Goal: Task Accomplishment & Management: Use online tool/utility

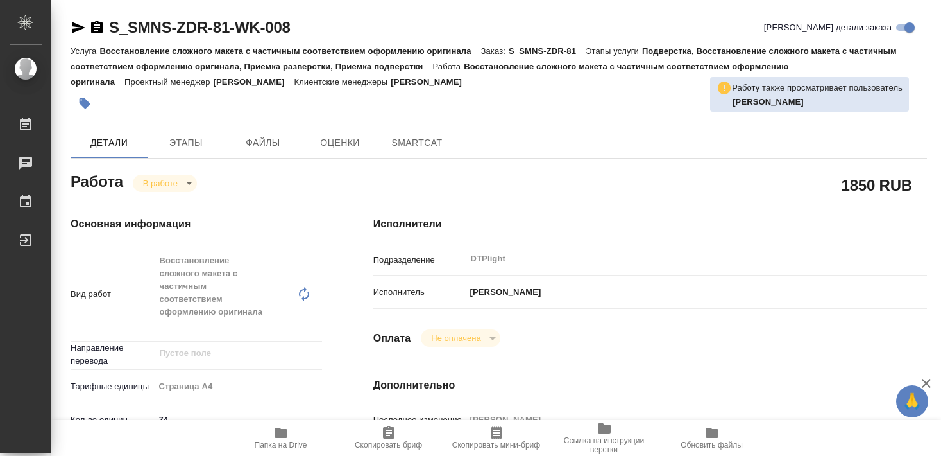
type textarea "x"
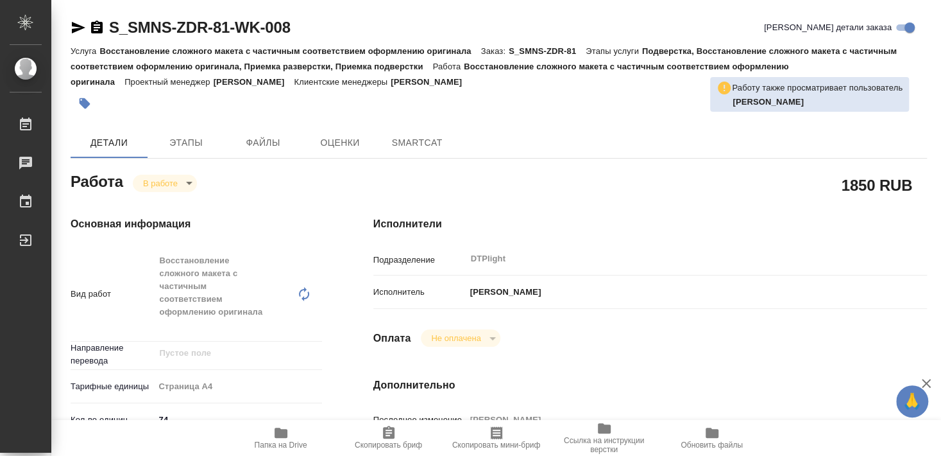
type textarea "x"
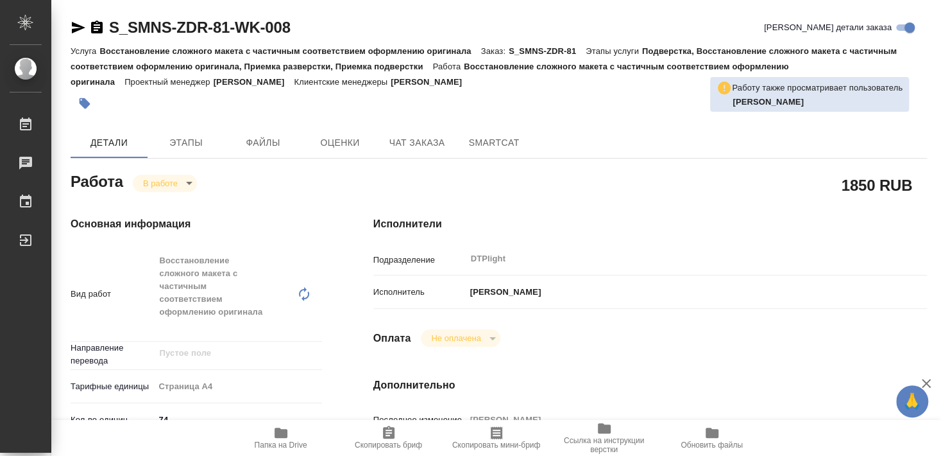
type textarea "x"
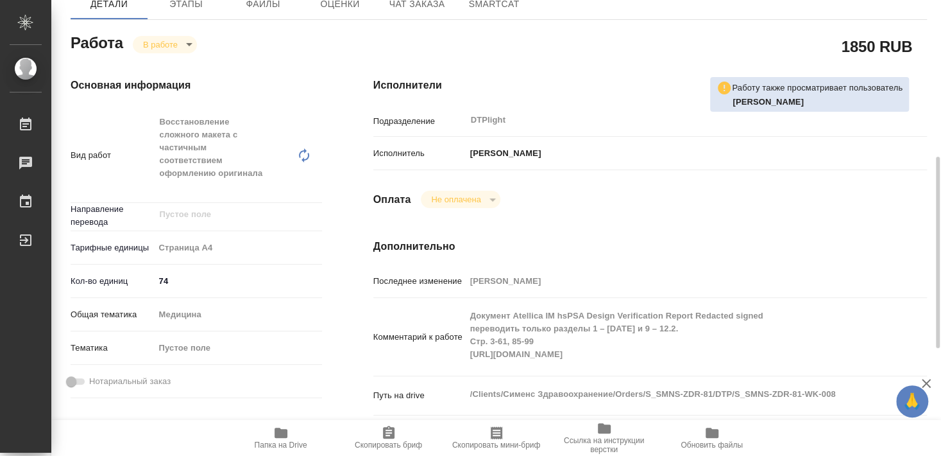
scroll to position [347, 0]
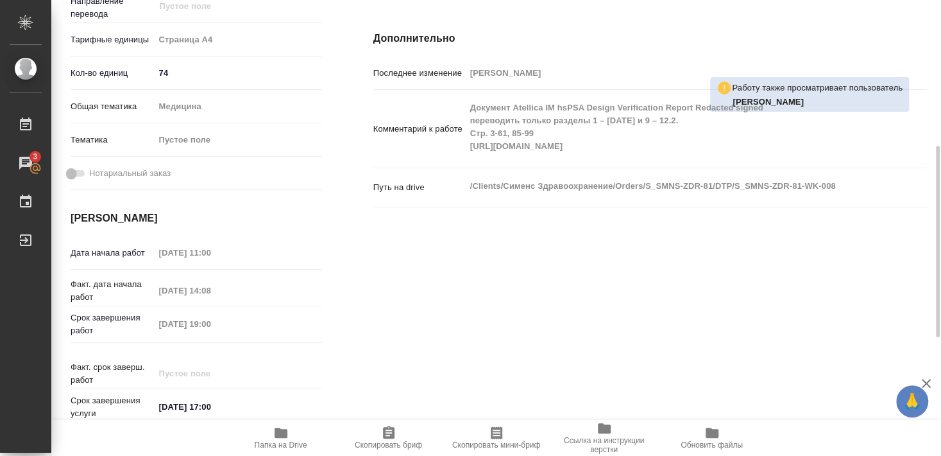
type textarea "x"
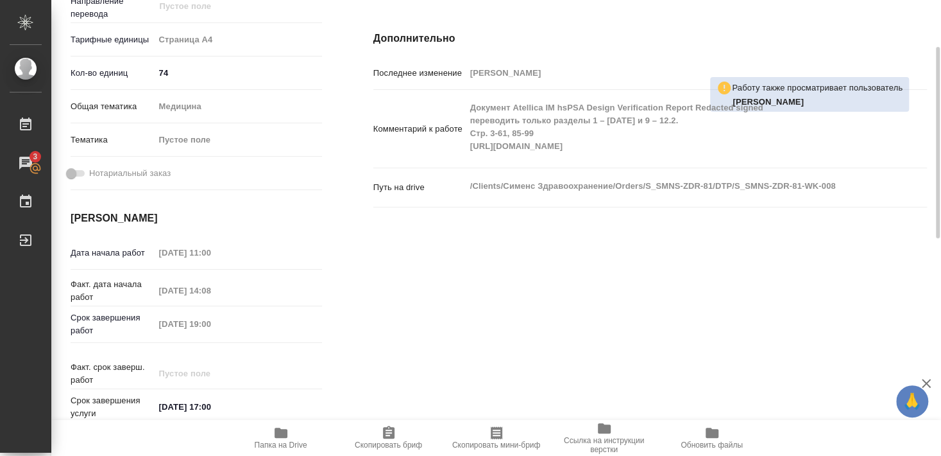
scroll to position [277, 0]
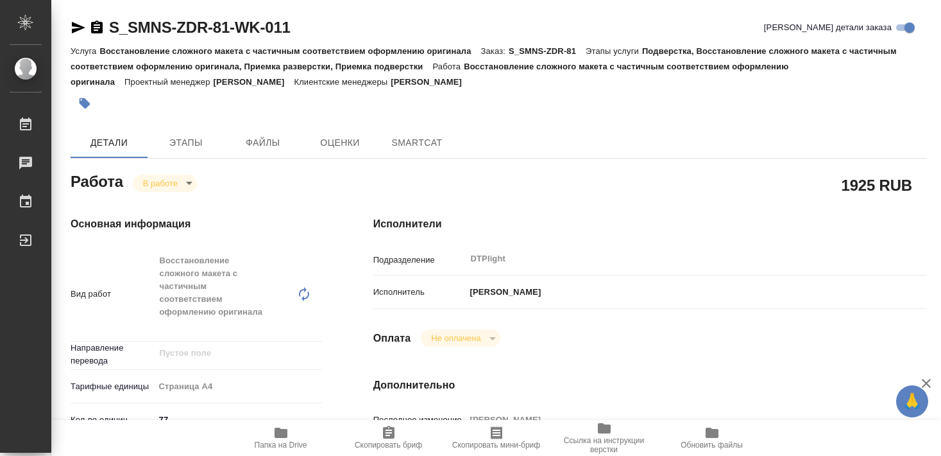
type textarea "x"
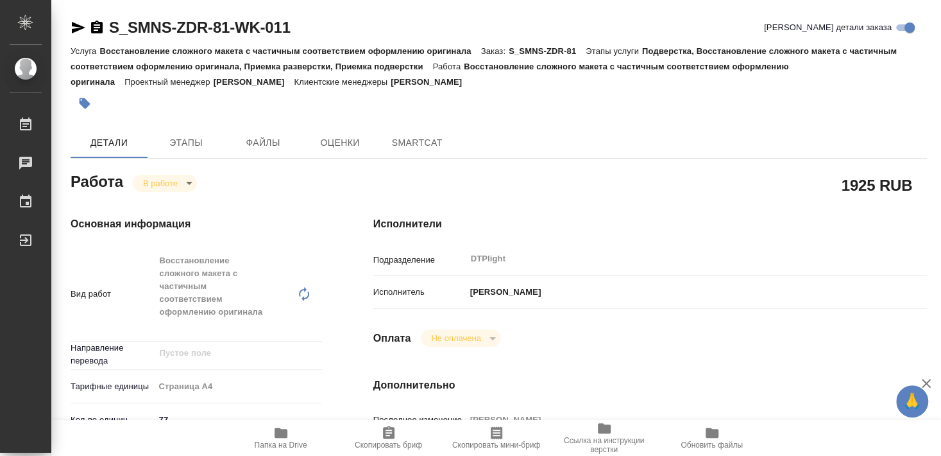
type textarea "x"
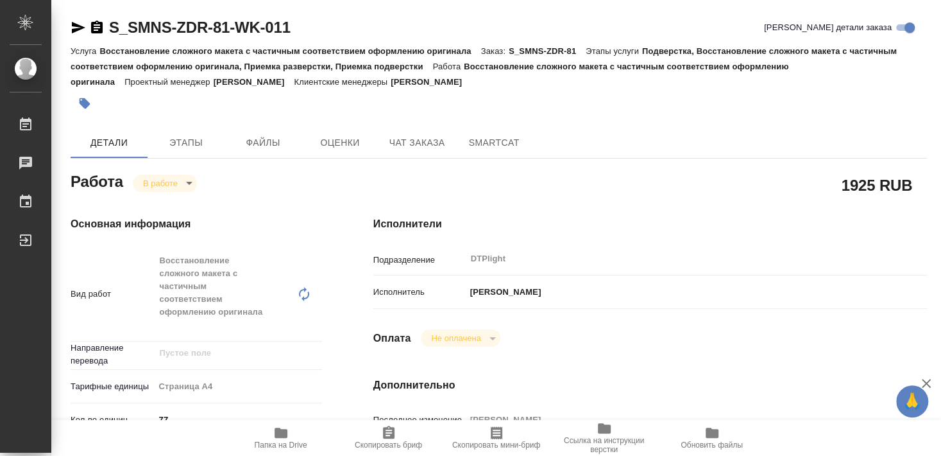
type textarea "x"
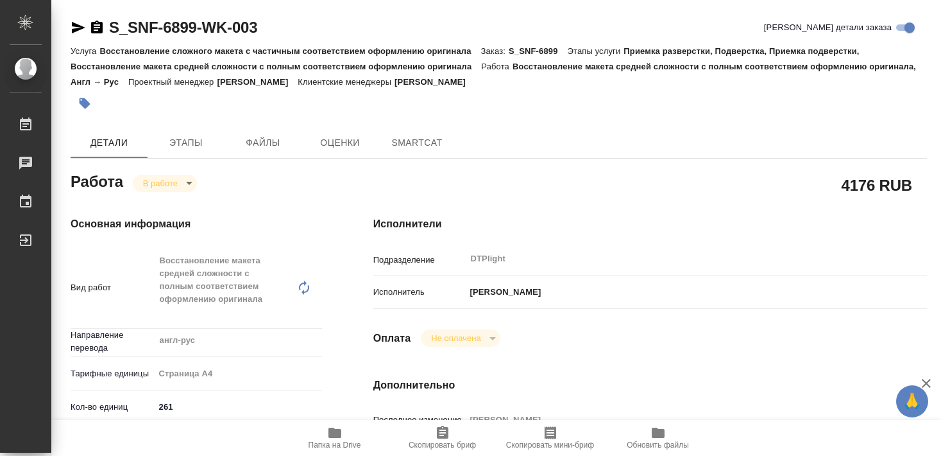
type textarea "x"
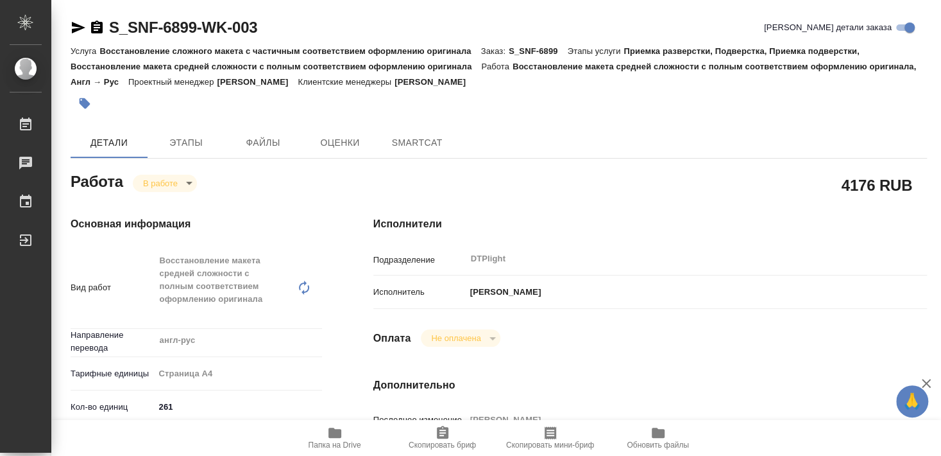
type textarea "x"
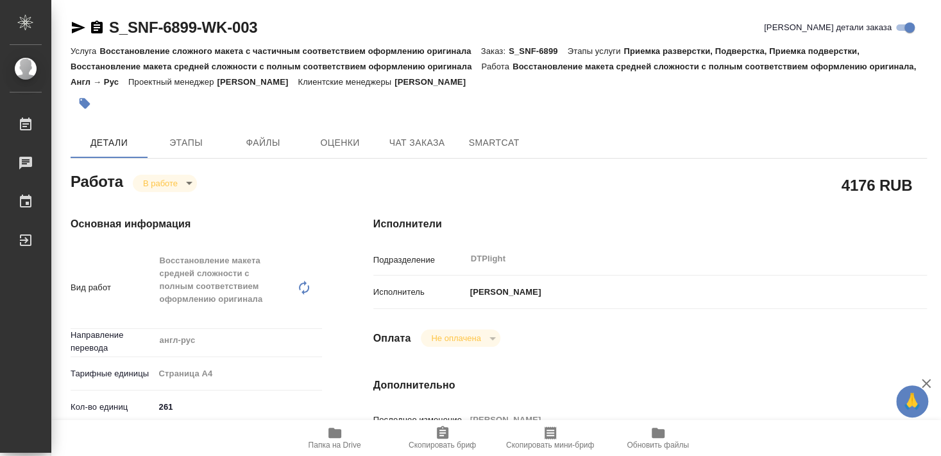
type textarea "x"
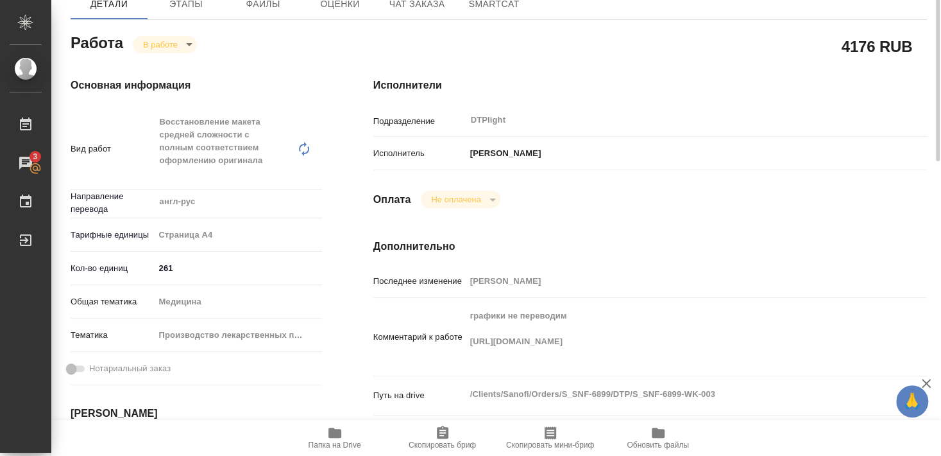
scroll to position [69, 0]
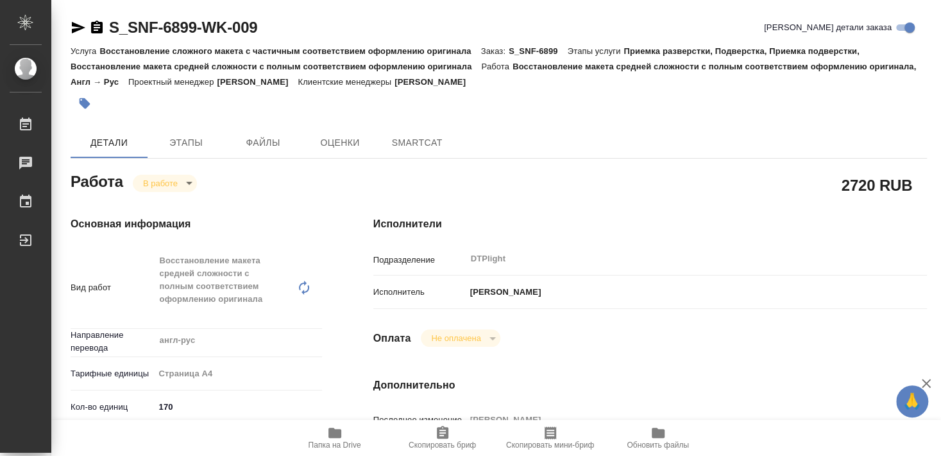
type textarea "x"
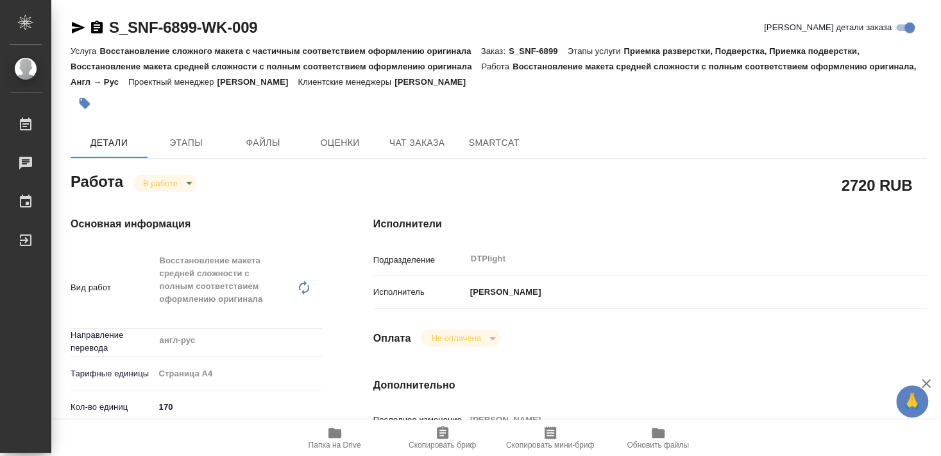
type textarea "x"
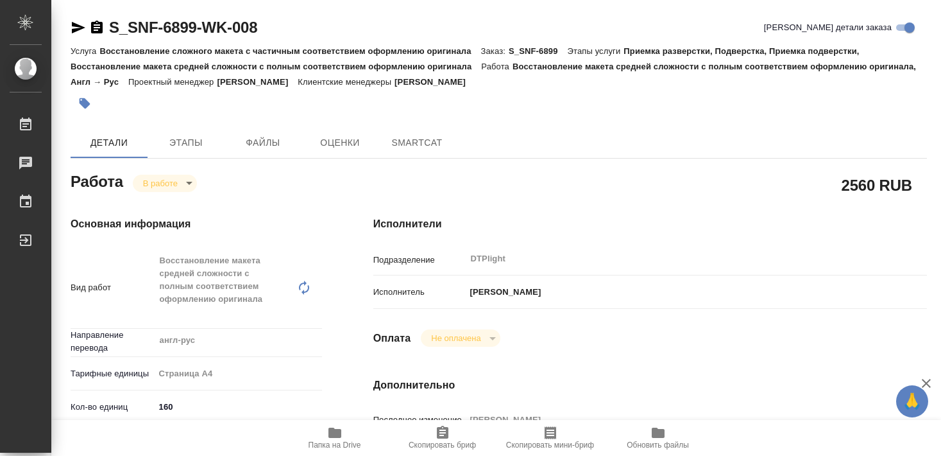
type textarea "x"
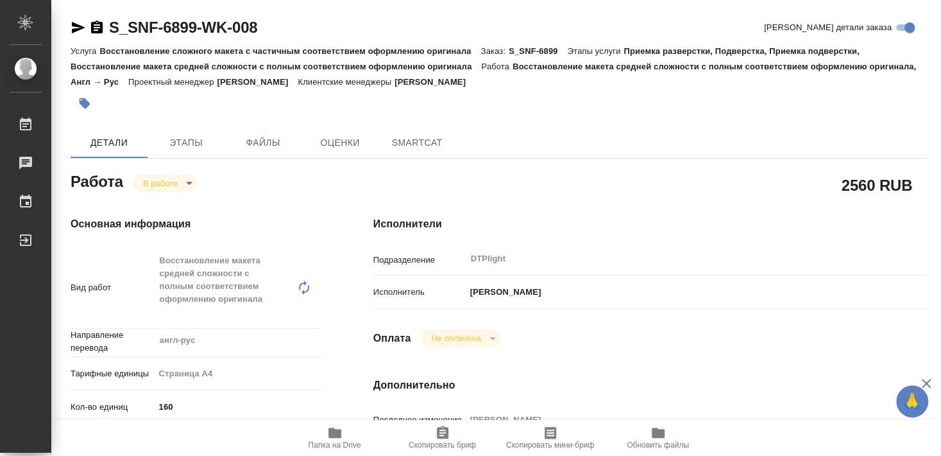
type textarea "x"
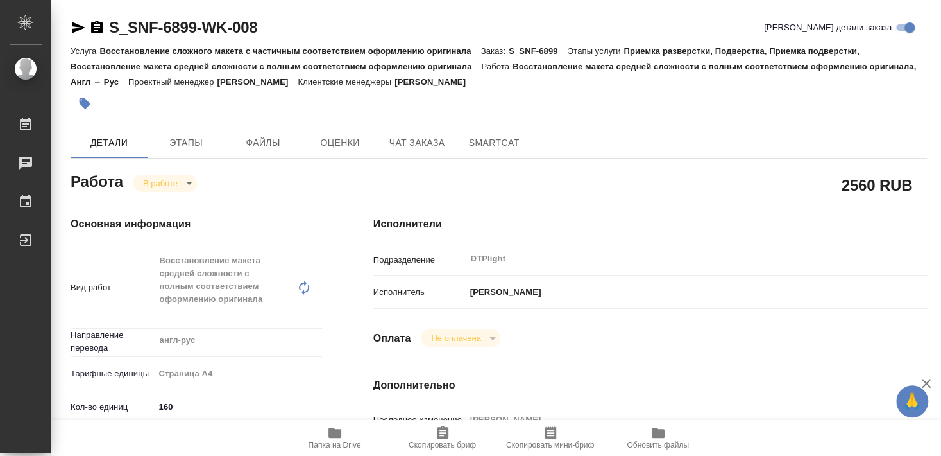
type textarea "x"
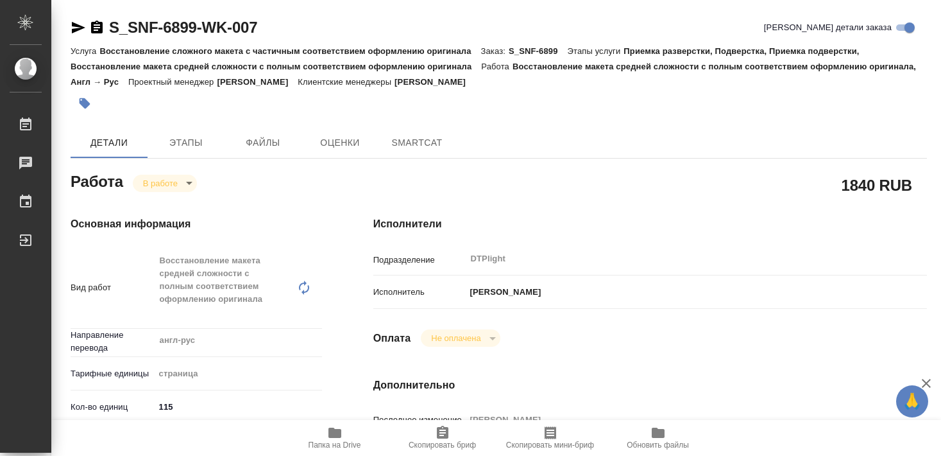
type textarea "x"
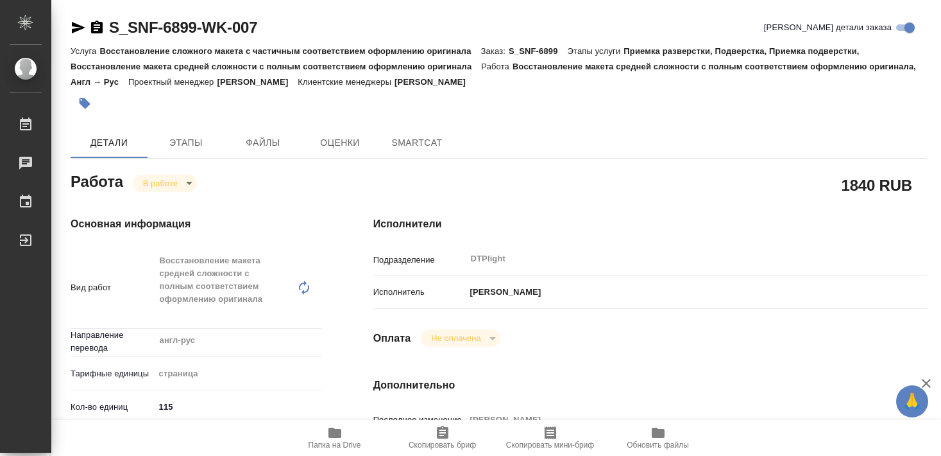
type textarea "x"
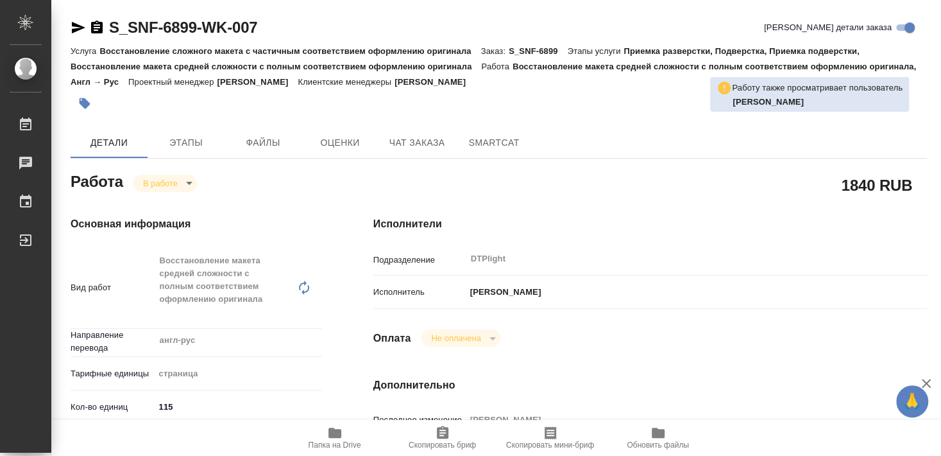
type textarea "x"
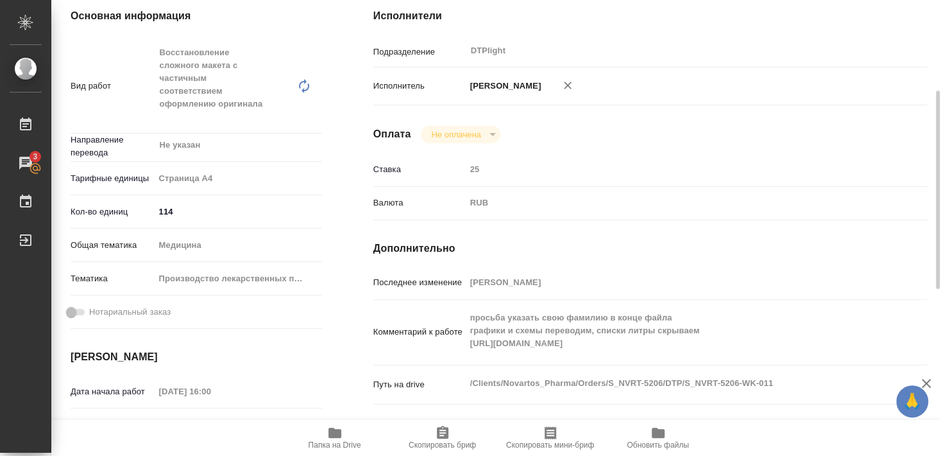
scroll to position [208, 0]
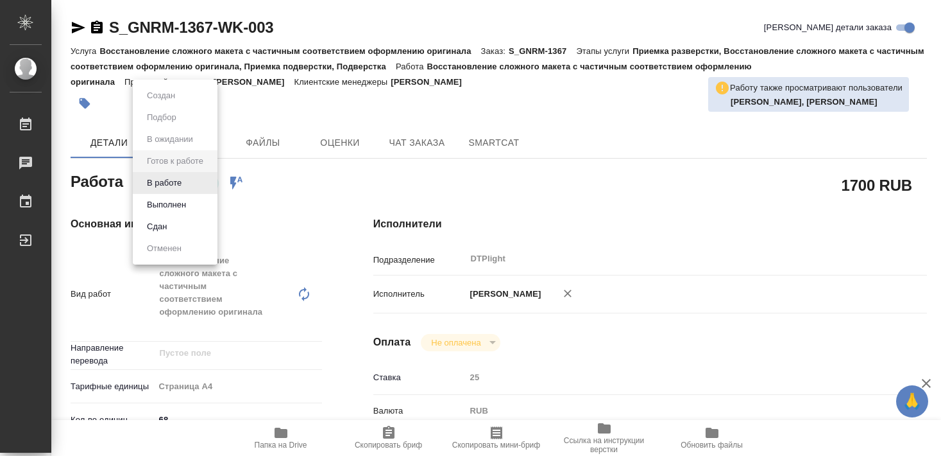
click at [181, 180] on button "В работе" at bounding box center [164, 183] width 42 height 14
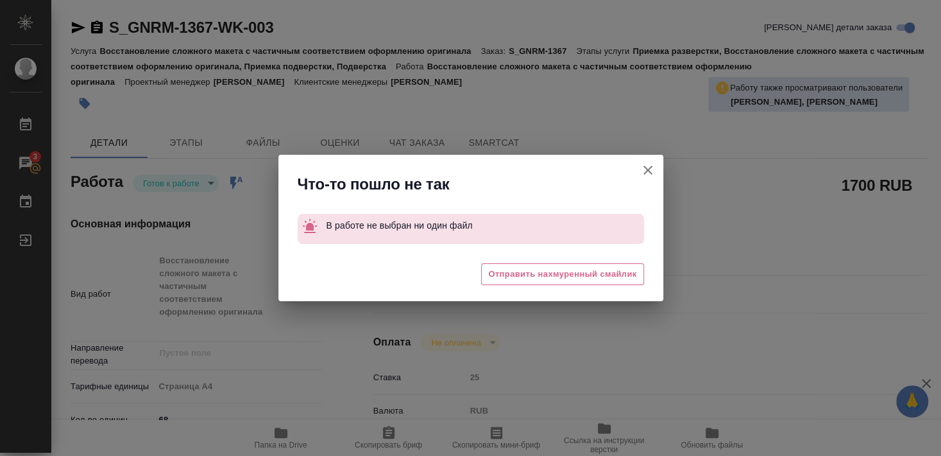
type textarea "x"
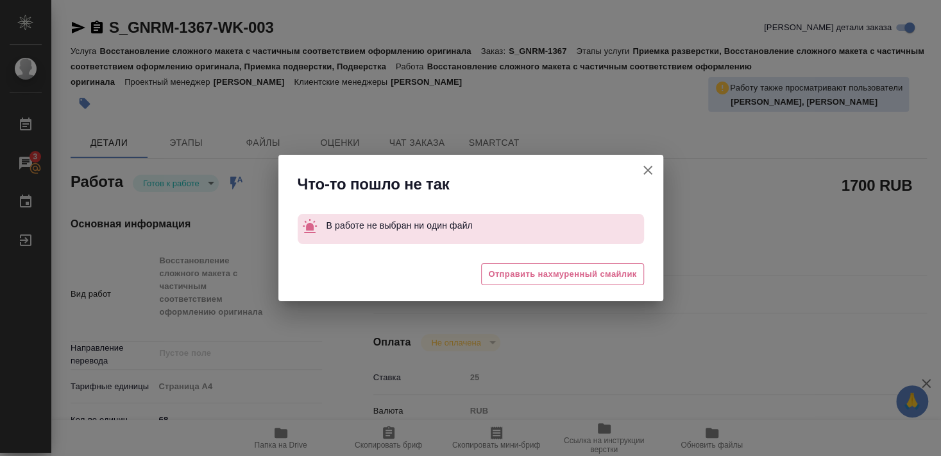
type textarea "x"
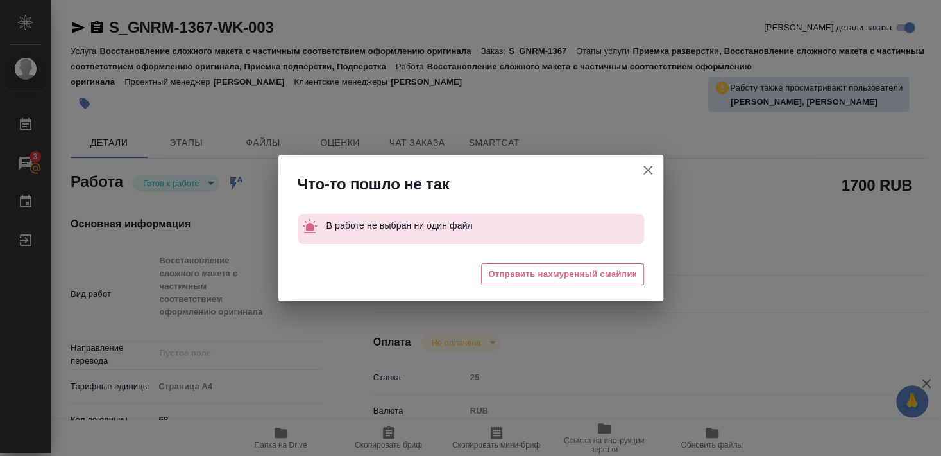
click at [649, 167] on icon "button" at bounding box center [647, 169] width 15 height 15
type textarea "x"
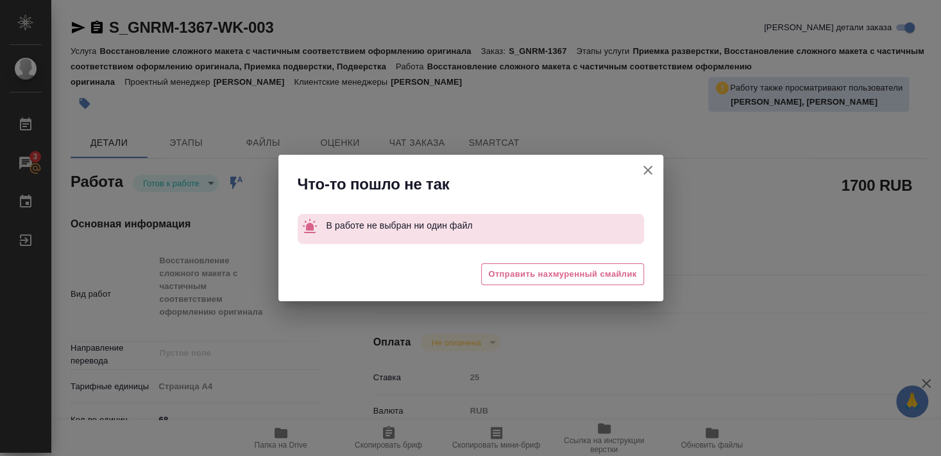
type textarea "x"
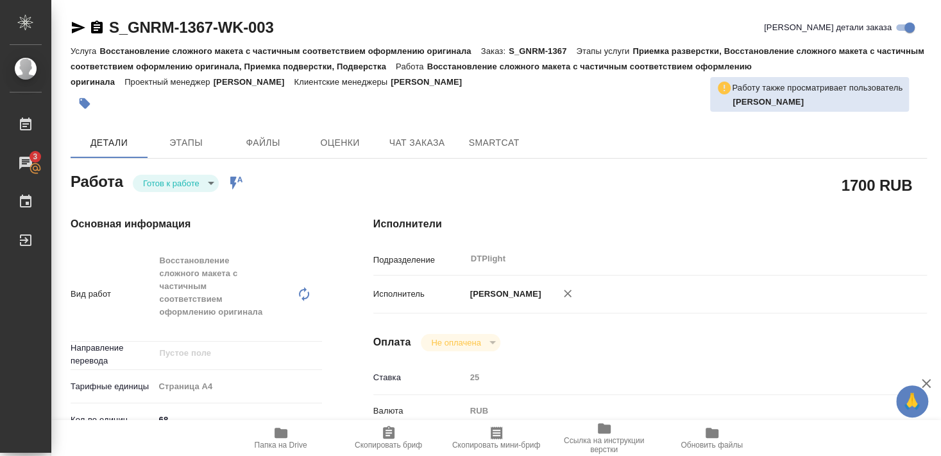
click at [170, 176] on body "🙏 .cls-1 fill:#fff; AWATERA [PERSON_NAME] 3 Чаты График Выйти S_GNRM-1367-WK-00…" at bounding box center [470, 228] width 941 height 456
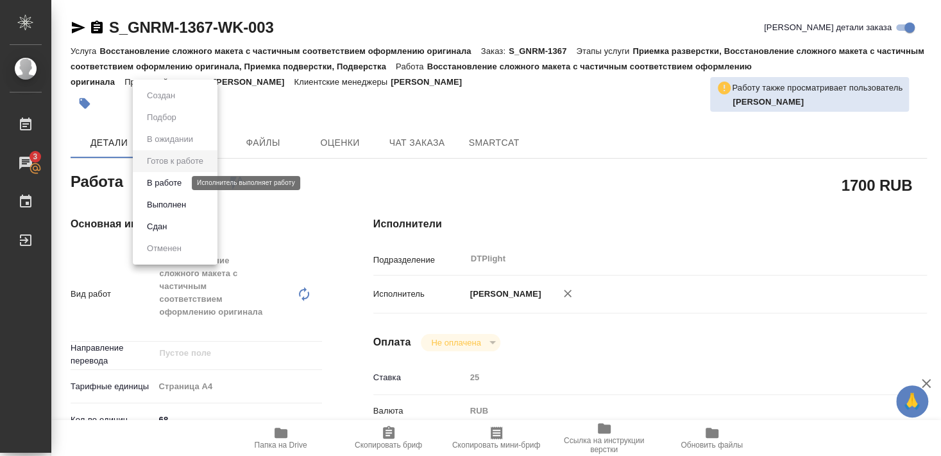
click at [178, 182] on button "В работе" at bounding box center [164, 183] width 42 height 14
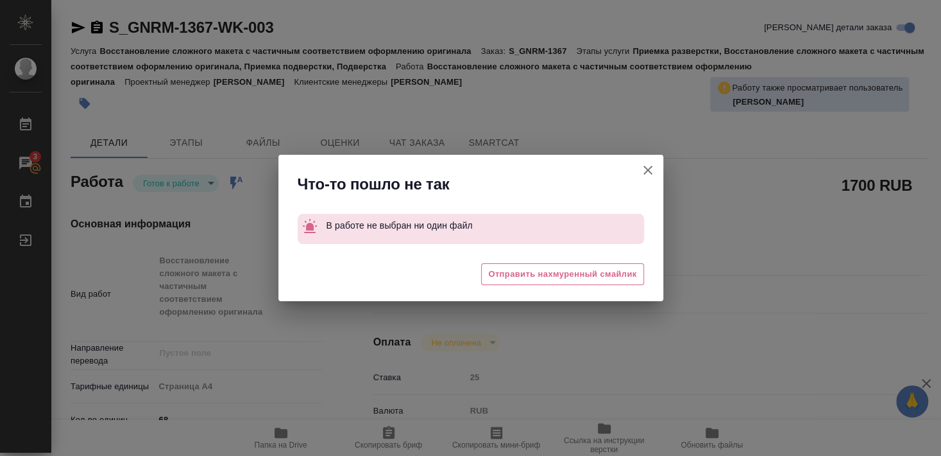
type textarea "x"
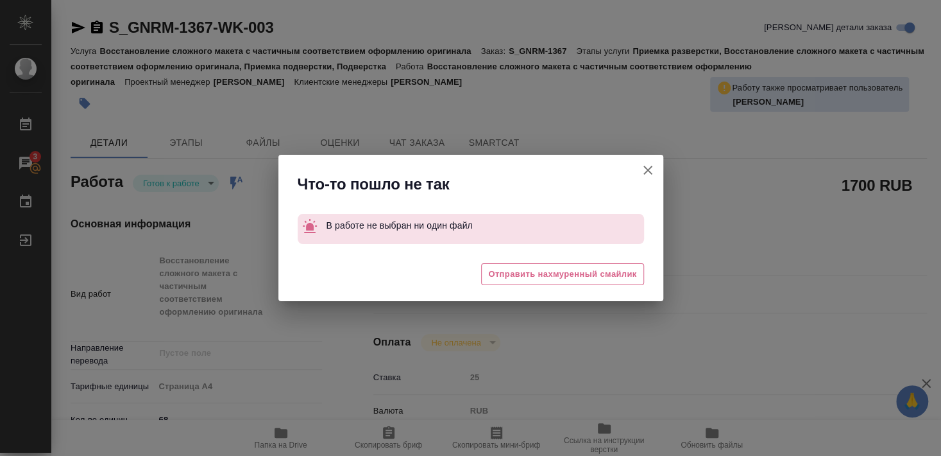
click at [645, 169] on icon "button" at bounding box center [647, 169] width 15 height 15
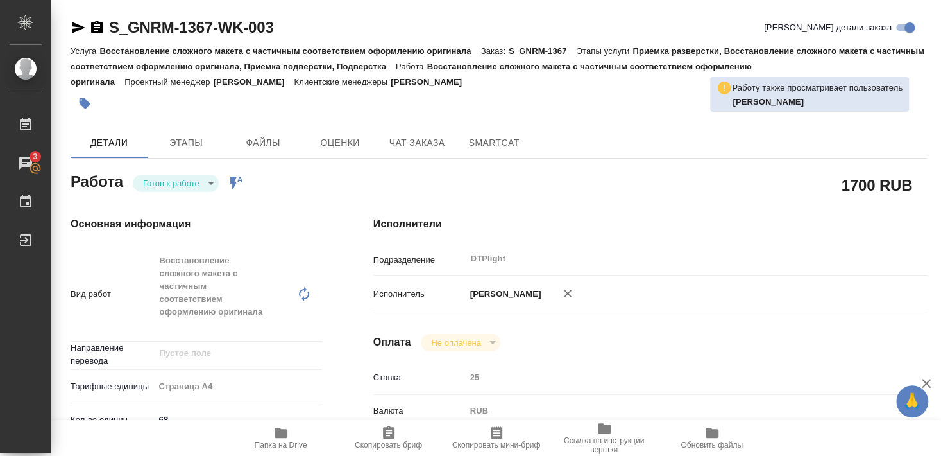
type textarea "x"
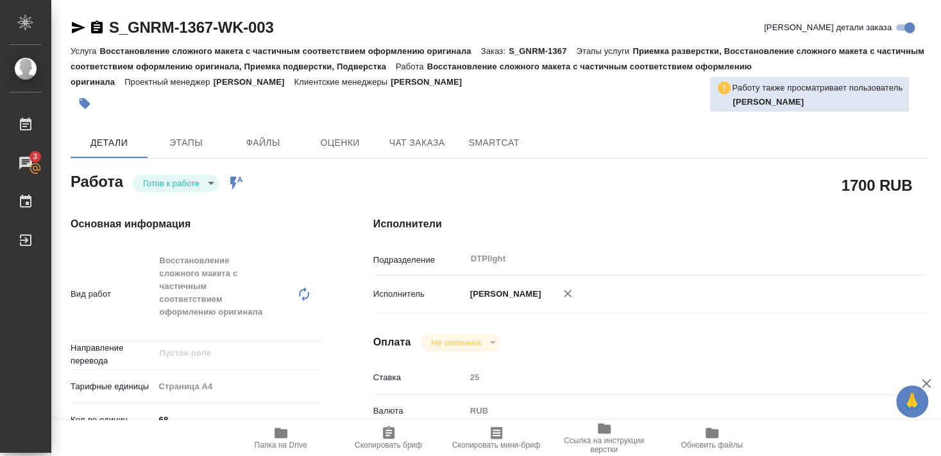
type textarea "x"
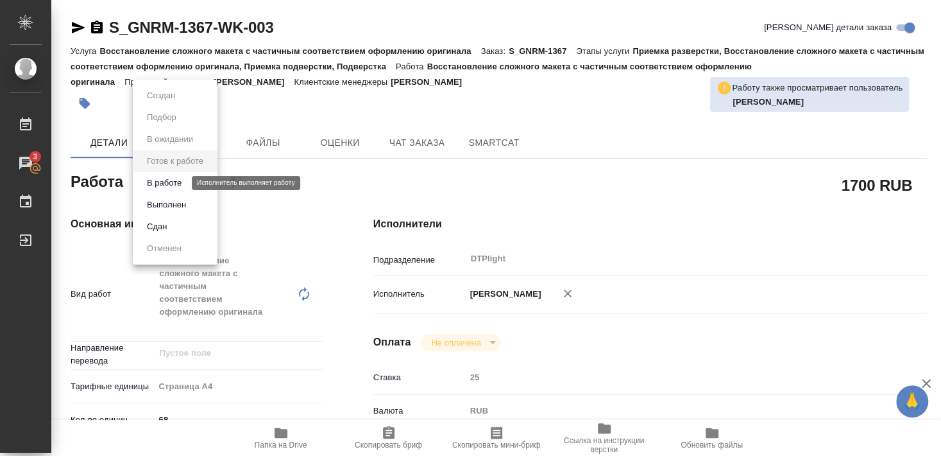
click at [173, 182] on button "В работе" at bounding box center [164, 183] width 42 height 14
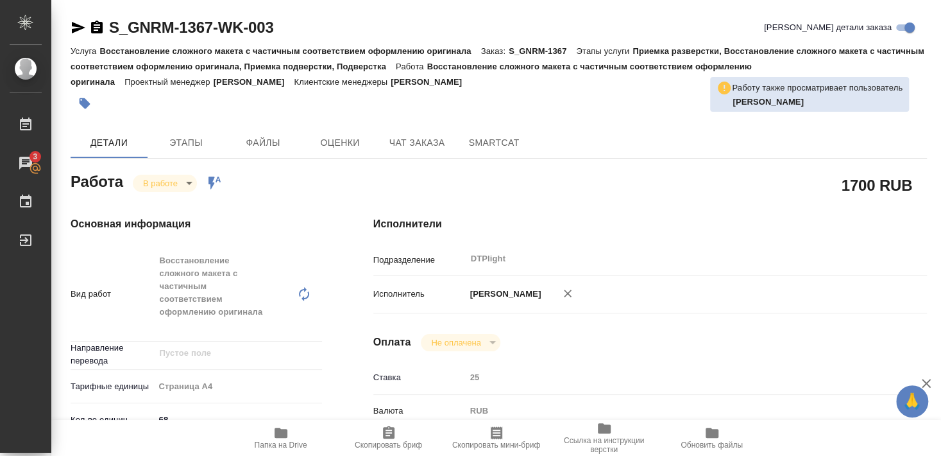
type textarea "x"
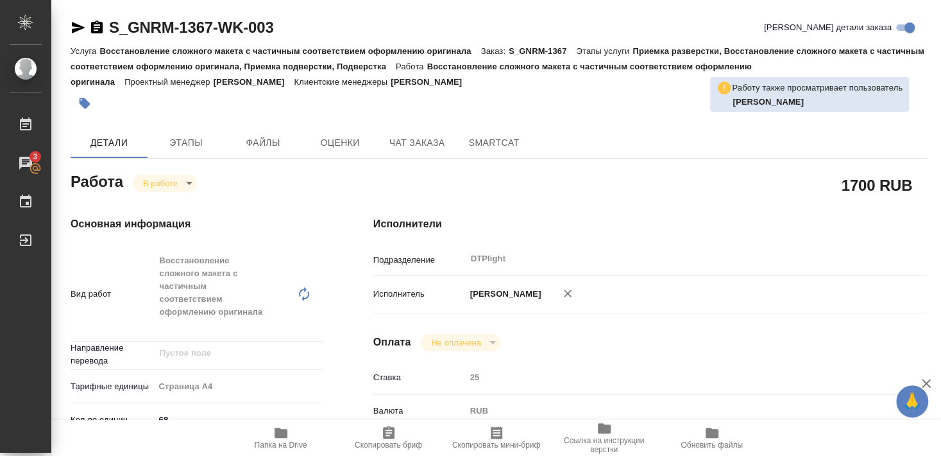
type textarea "x"
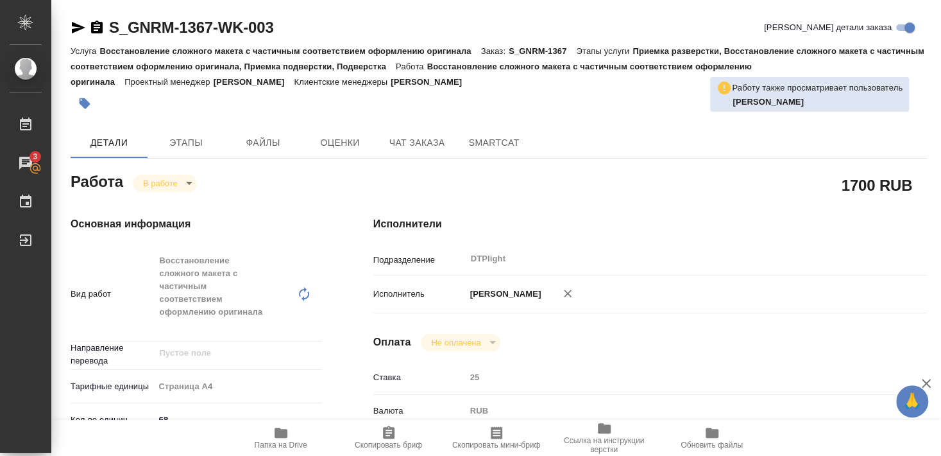
type textarea "x"
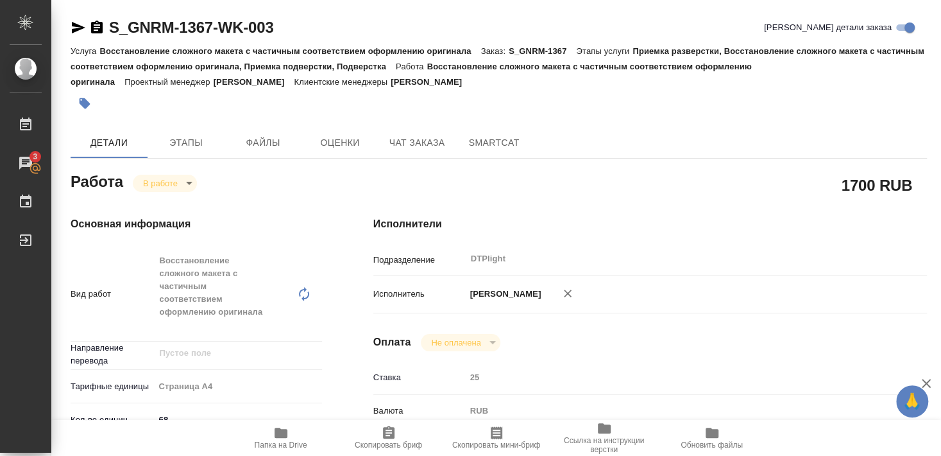
type textarea "x"
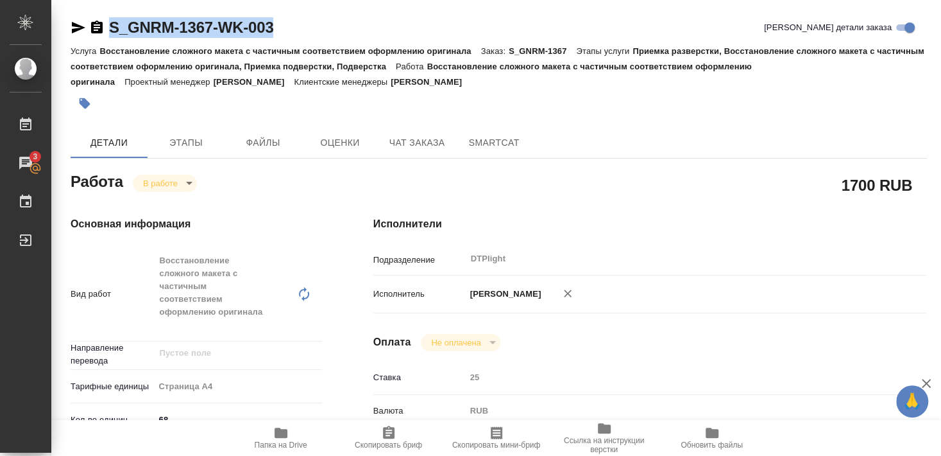
drag, startPoint x: 109, startPoint y: 40, endPoint x: 294, endPoint y: 38, distance: 184.8
click at [294, 38] on div "S_GNRM-1367-WK-003 [PERSON_NAME] детали заказа" at bounding box center [499, 30] width 857 height 26
copy link "S_GNRM-1367-WK-003"
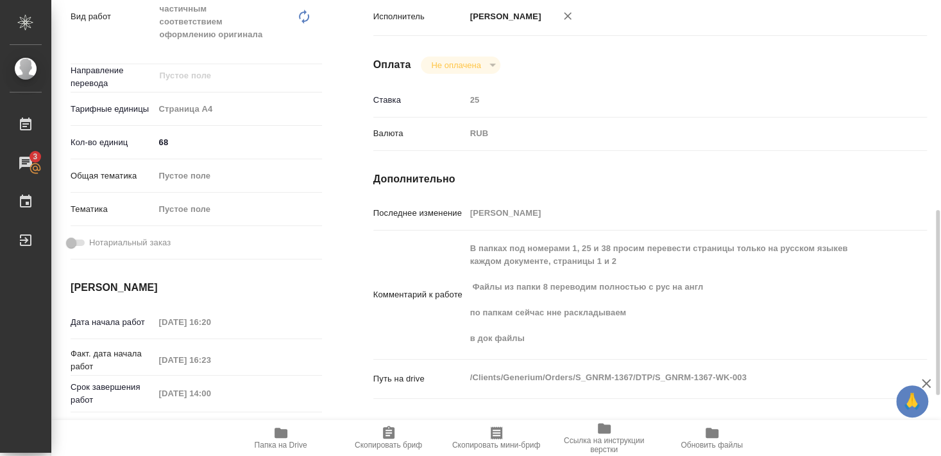
scroll to position [347, 0]
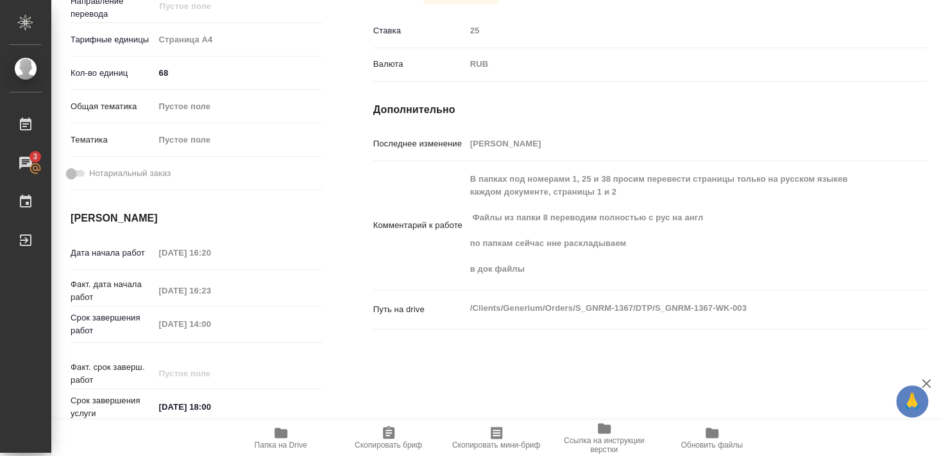
click at [282, 436] on icon "button" at bounding box center [281, 432] width 13 height 10
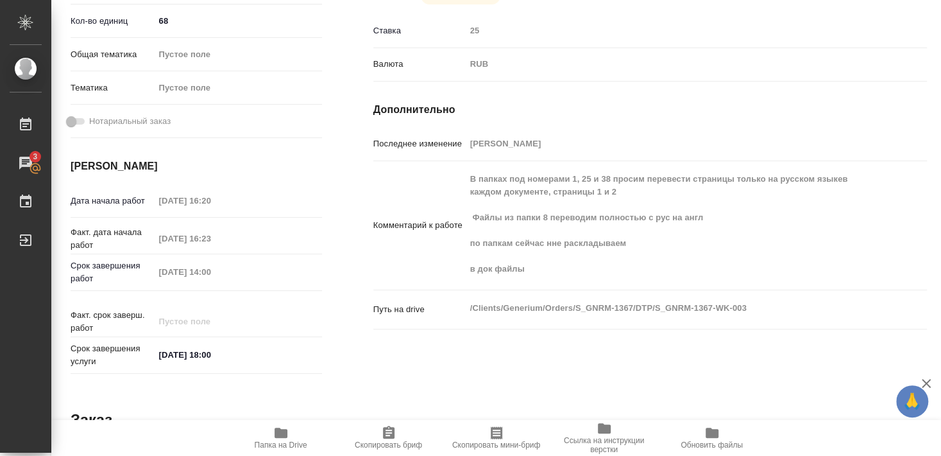
type textarea "x"
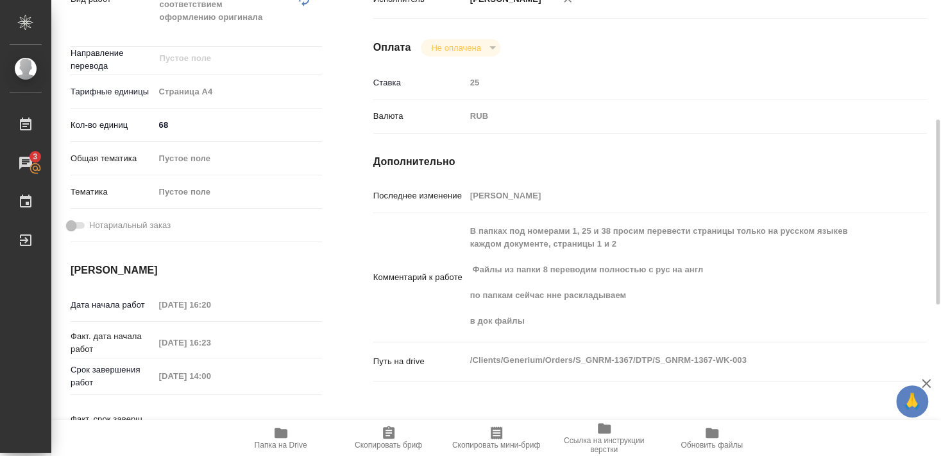
type textarea "x"
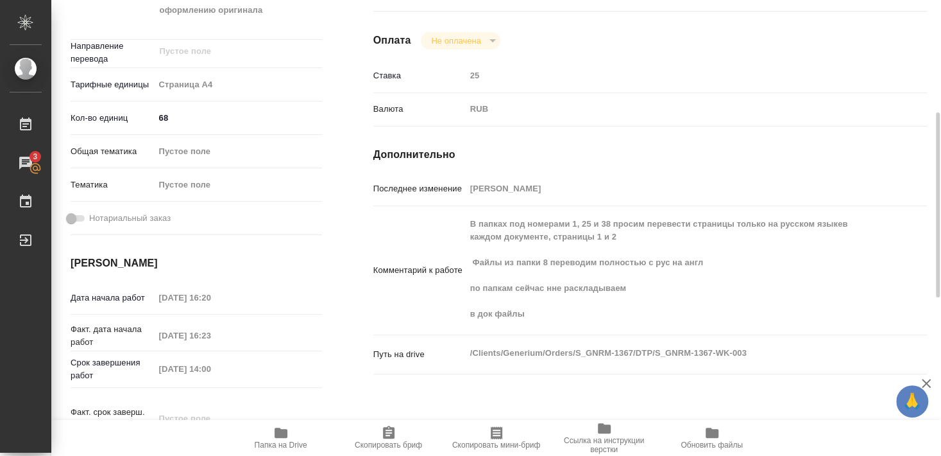
type textarea "x"
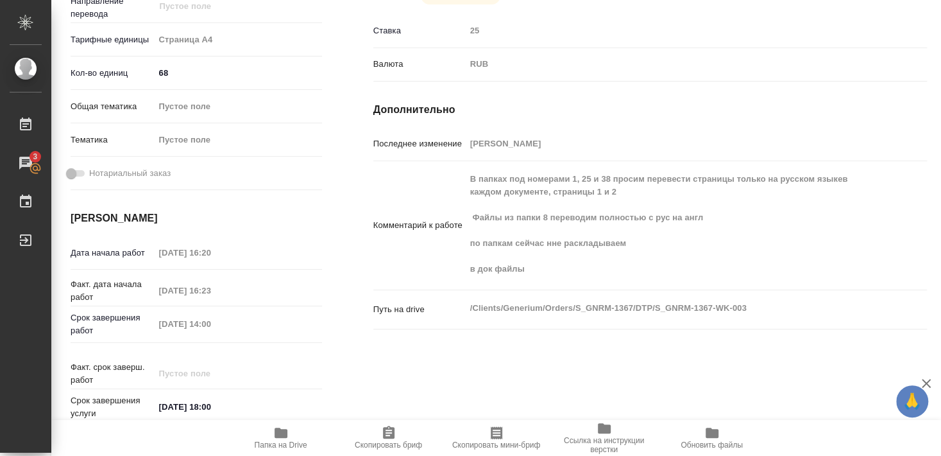
type textarea "x"
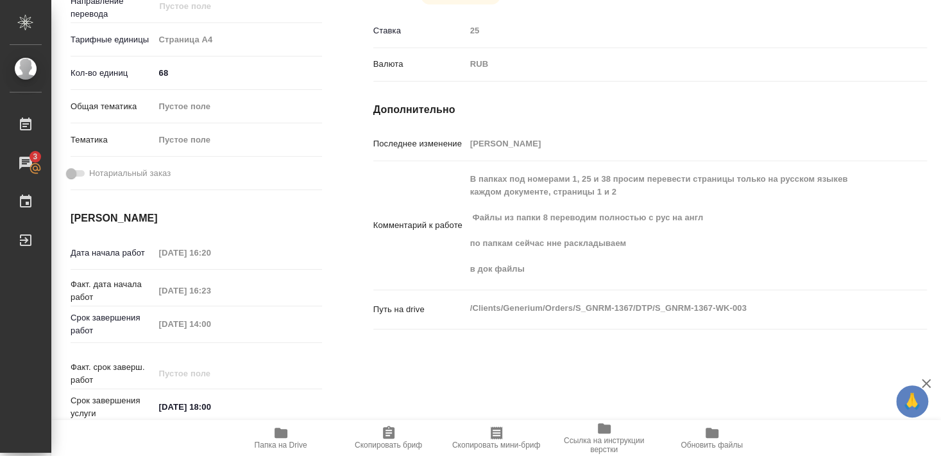
type textarea "x"
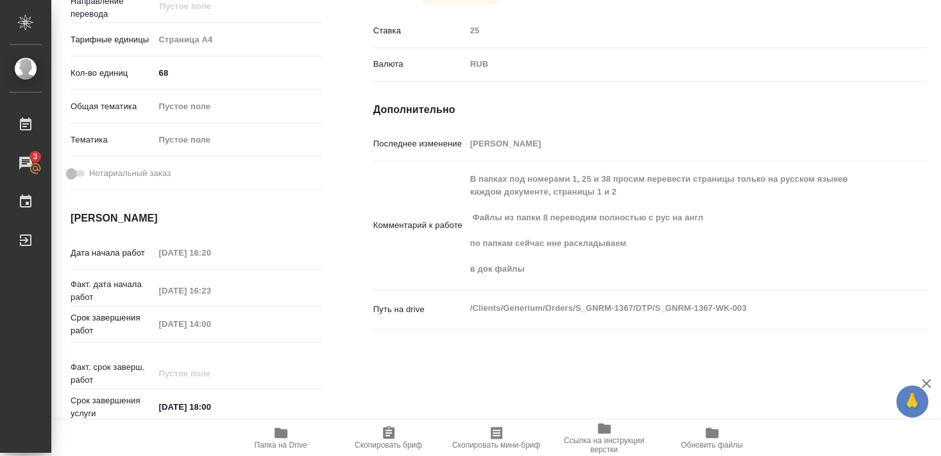
click at [282, 446] on span "Папка на Drive" at bounding box center [281, 444] width 53 height 9
